Goal: Information Seeking & Learning: Learn about a topic

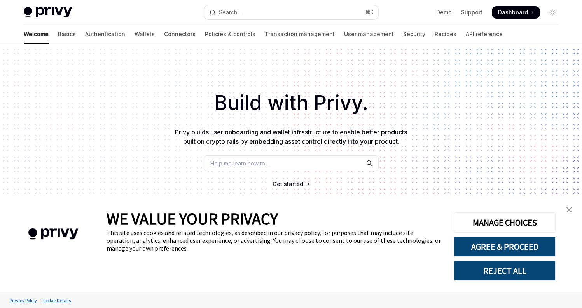
scroll to position [62, 0]
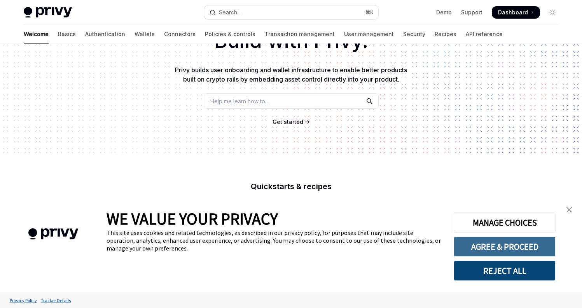
click at [505, 240] on button "AGREE & PROCEED" at bounding box center [505, 247] width 102 height 20
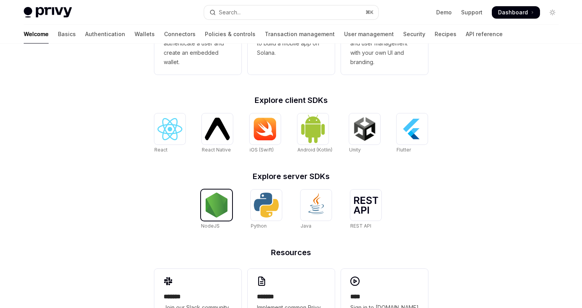
scroll to position [271, 0]
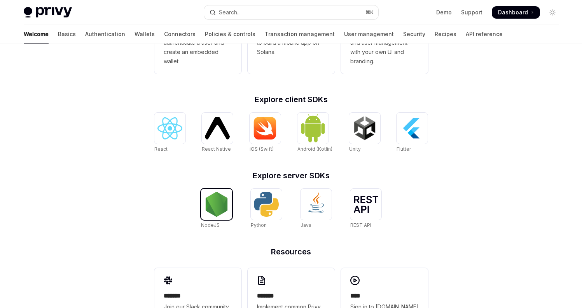
click at [211, 212] on img at bounding box center [216, 204] width 25 height 25
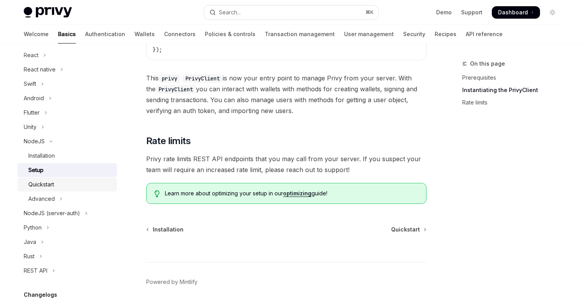
scroll to position [152, 0]
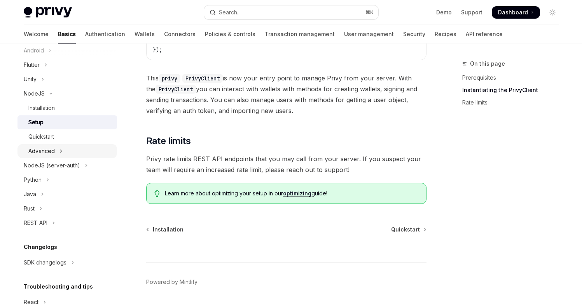
click at [84, 152] on button "Advanced" at bounding box center [68, 151] width 100 height 14
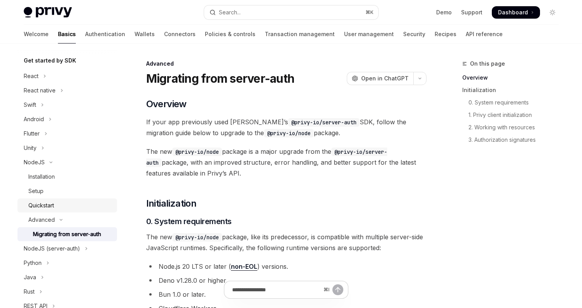
scroll to position [35, 0]
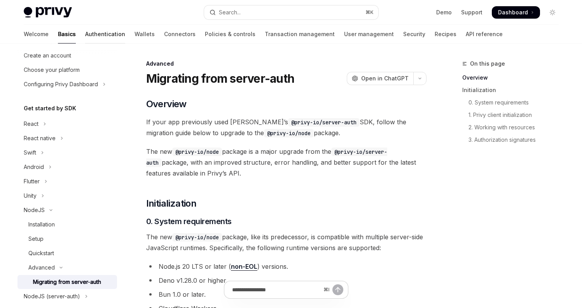
click at [85, 37] on link "Authentication" at bounding box center [105, 34] width 40 height 19
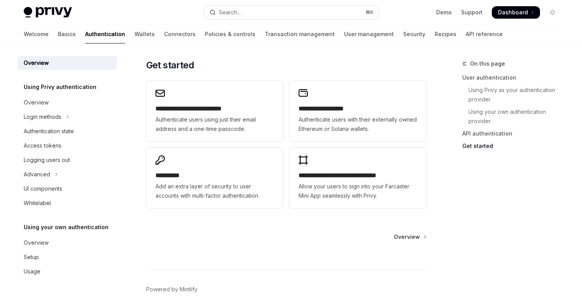
scroll to position [655, 0]
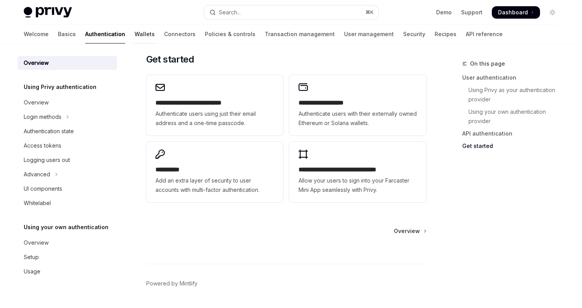
click at [135, 30] on link "Wallets" at bounding box center [145, 34] width 20 height 19
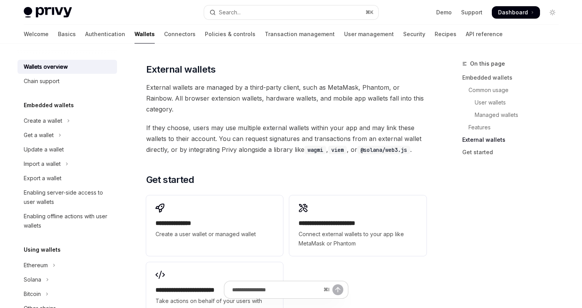
scroll to position [1149, 0]
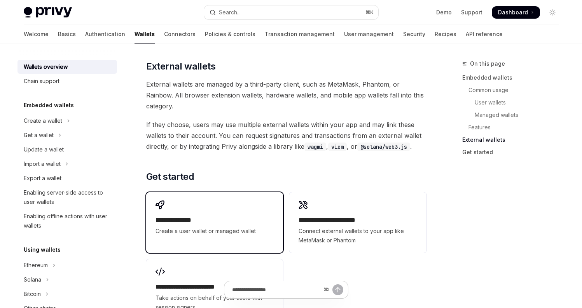
click at [252, 193] on div "**********" at bounding box center [214, 218] width 137 height 51
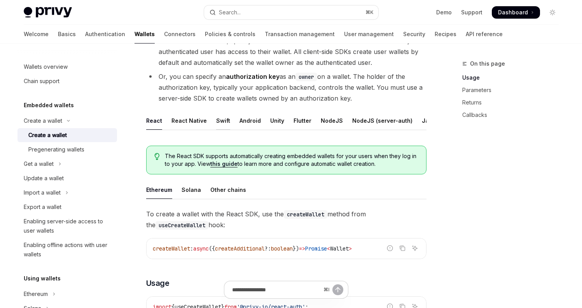
scroll to position [0, 11]
click at [314, 122] on div "NodeJS" at bounding box center [321, 121] width 22 height 18
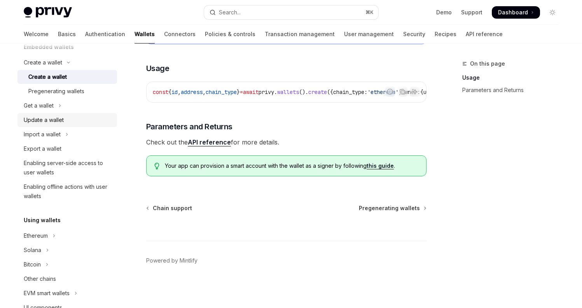
scroll to position [59, 0]
click at [59, 107] on icon "Toggle Get a wallet section" at bounding box center [59, 104] width 3 height 9
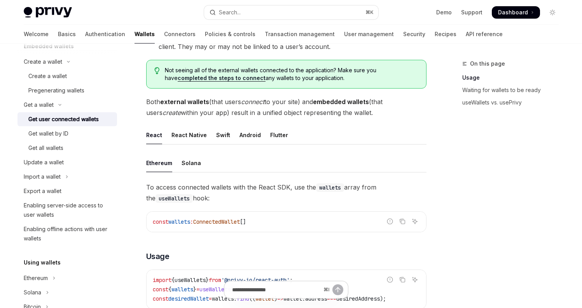
scroll to position [194, 0]
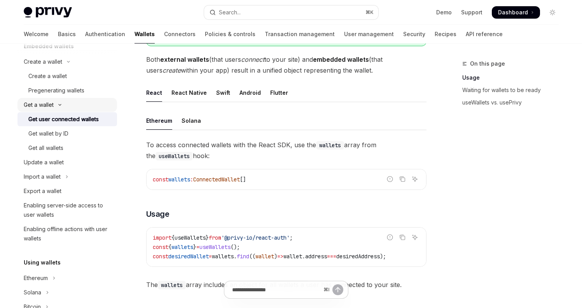
click at [58, 109] on button "Get a wallet" at bounding box center [68, 105] width 100 height 14
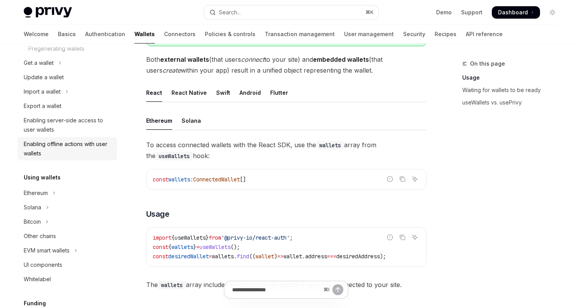
scroll to position [102, 0]
click at [264, 87] on ul "React React Native Swift Android Flutter" at bounding box center [286, 93] width 280 height 19
click at [270, 91] on div "Flutter" at bounding box center [279, 93] width 18 height 18
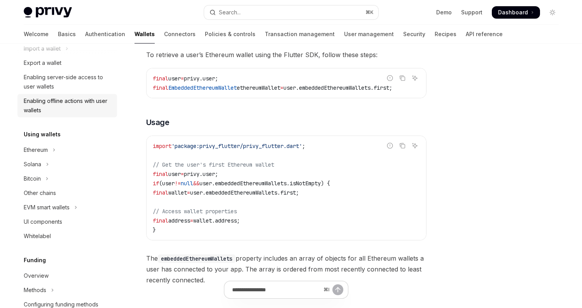
scroll to position [151, 0]
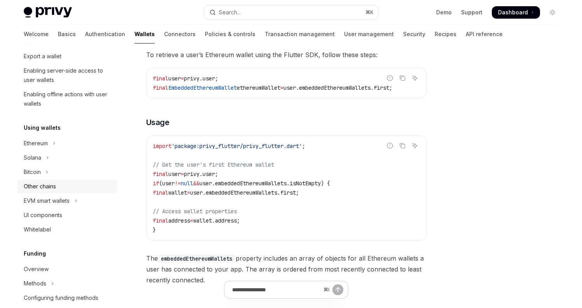
click at [54, 188] on div "Other chains" at bounding box center [40, 186] width 32 height 9
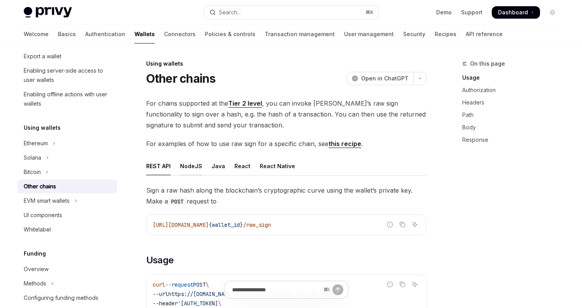
click at [188, 165] on div "NodeJS" at bounding box center [191, 166] width 22 height 18
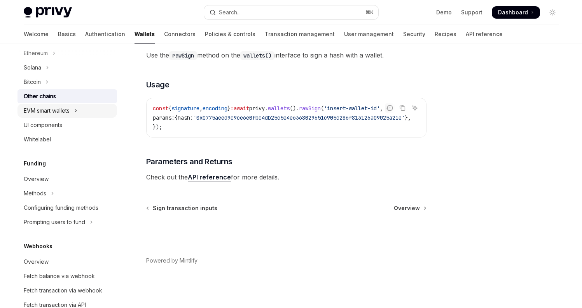
scroll to position [244, 0]
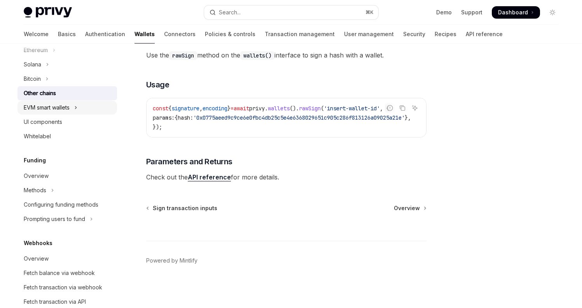
click at [70, 113] on button "EVM smart wallets" at bounding box center [68, 108] width 100 height 14
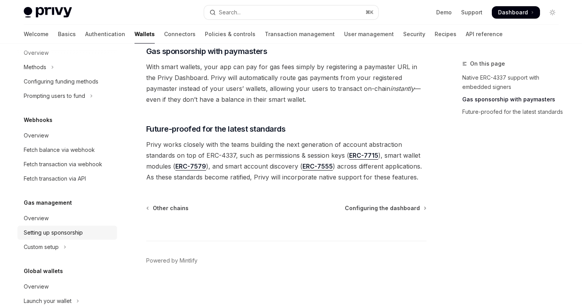
scroll to position [441, 0]
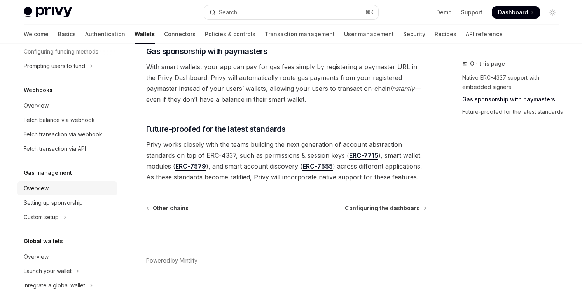
click at [67, 195] on link "Overview" at bounding box center [68, 189] width 100 height 14
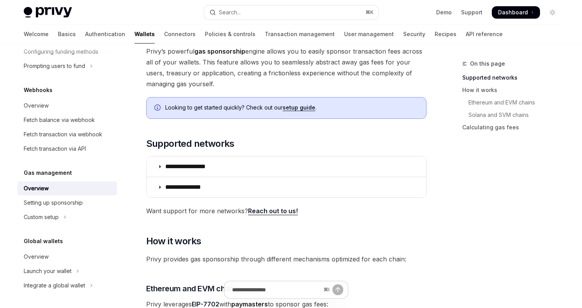
scroll to position [57, 0]
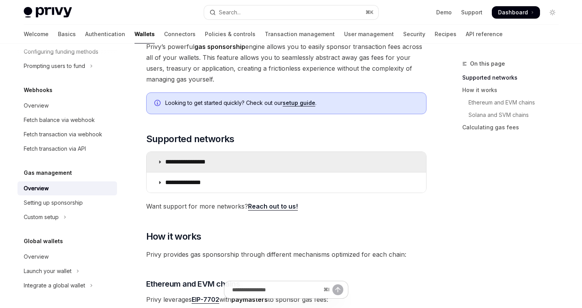
click at [159, 164] on icon at bounding box center [160, 162] width 5 height 5
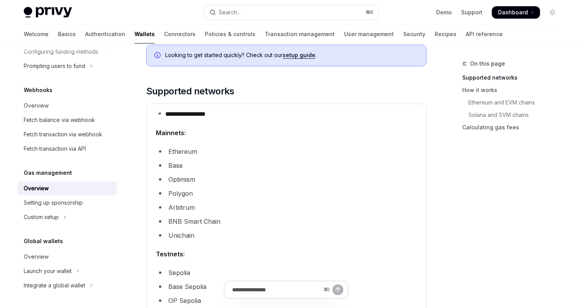
scroll to position [103, 0]
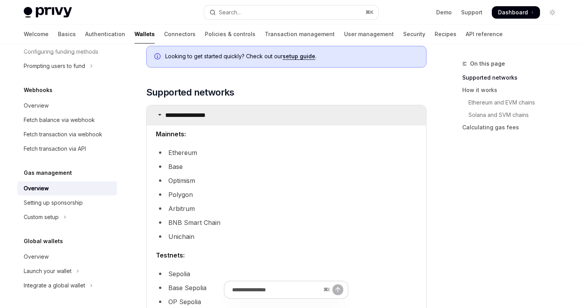
click at [163, 117] on summary "**********" at bounding box center [287, 115] width 280 height 20
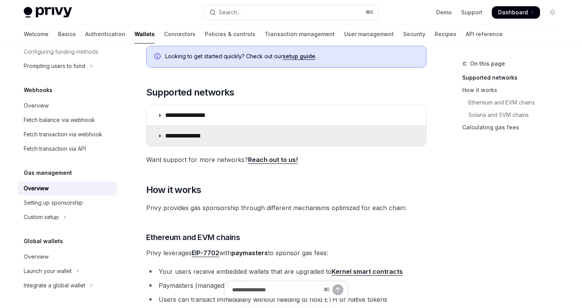
click at [170, 139] on p "**********" at bounding box center [189, 136] width 49 height 8
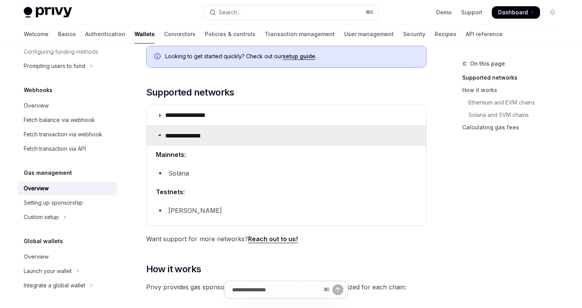
click at [168, 140] on p "**********" at bounding box center [189, 136] width 49 height 8
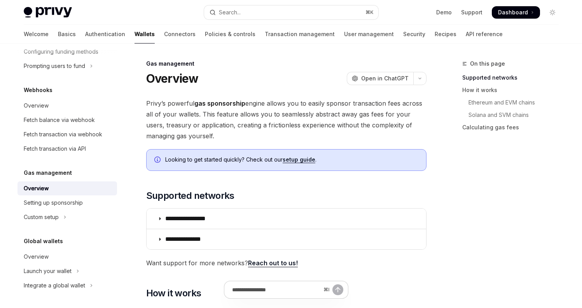
type textarea "*"
